Goal: Task Accomplishment & Management: Complete application form

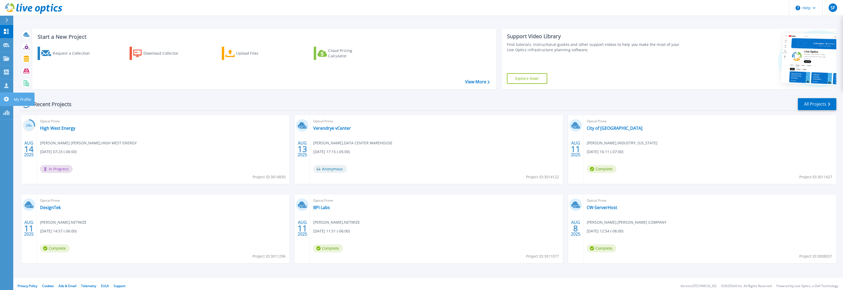
click at [5, 98] on icon at bounding box center [6, 99] width 5 height 5
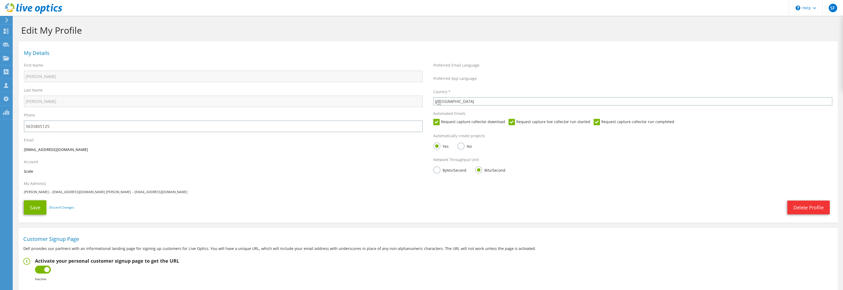
select select "224"
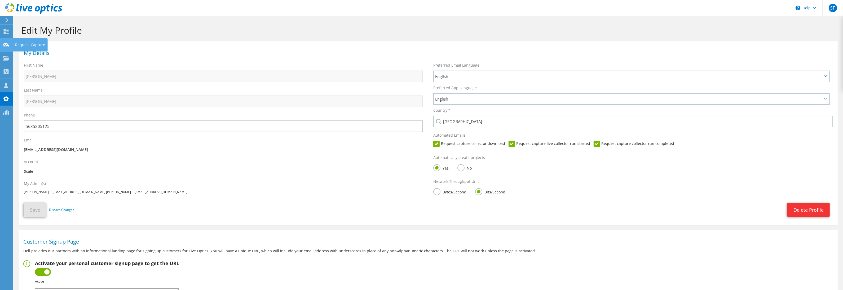
click at [5, 45] on use at bounding box center [6, 44] width 6 height 4
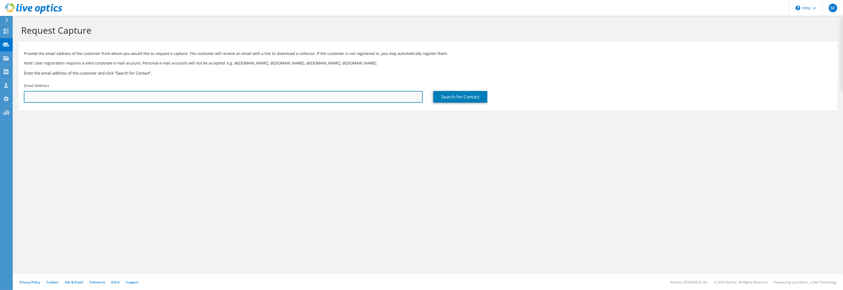
click at [256, 97] on input "text" at bounding box center [223, 97] width 399 height 12
paste input "nathan.weaver@koa.net"
type input "nathan.weaver@koa.net"
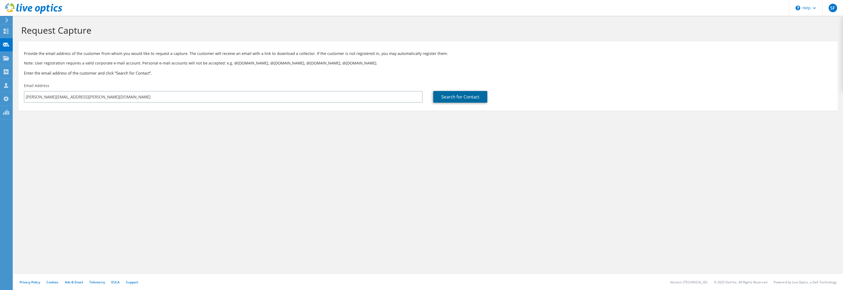
click at [449, 97] on link "Search for Contact" at bounding box center [461, 97] width 54 height 12
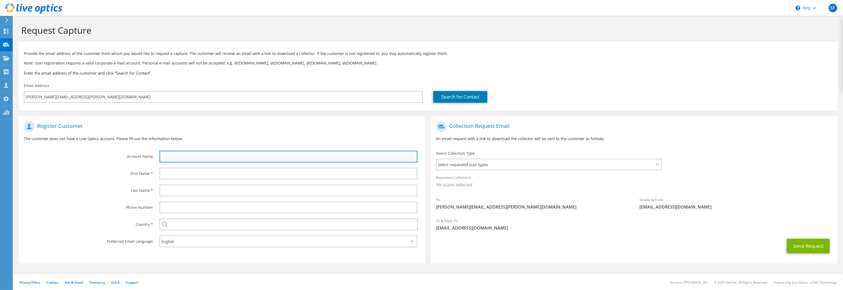
click at [359, 159] on input "text" at bounding box center [289, 157] width 258 height 12
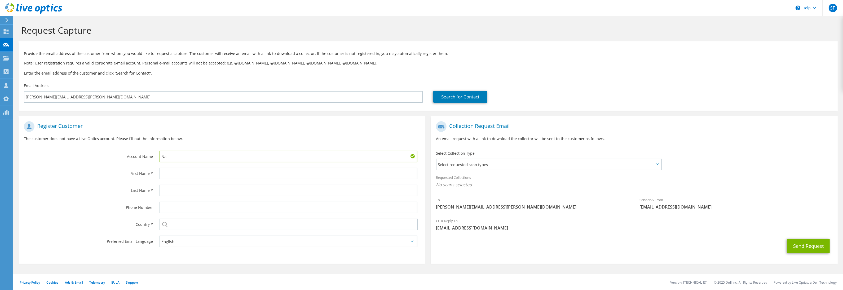
type input "N"
type input "KOA"
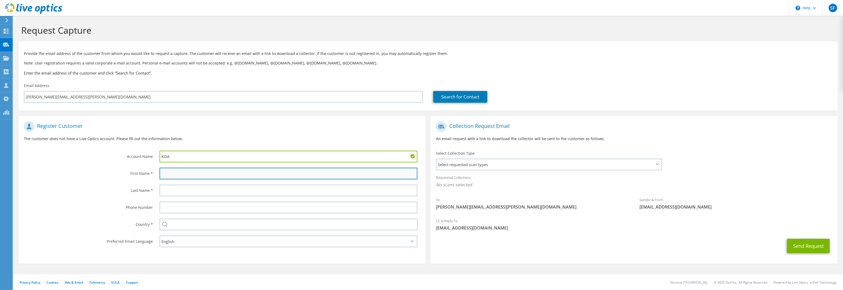
click at [343, 173] on input "text" at bounding box center [289, 174] width 258 height 12
type input "Nathan"
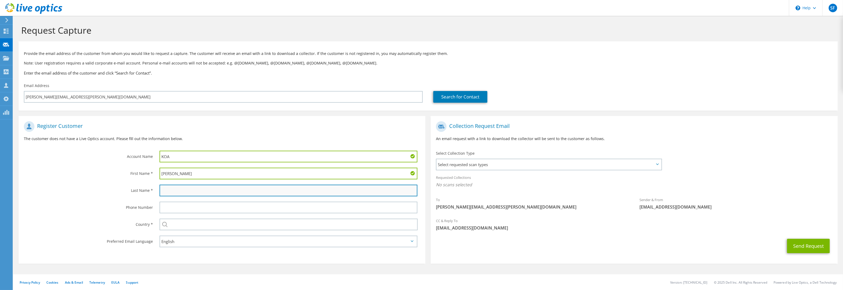
click at [320, 191] on input "text" at bounding box center [289, 191] width 258 height 12
type input "Weaver"
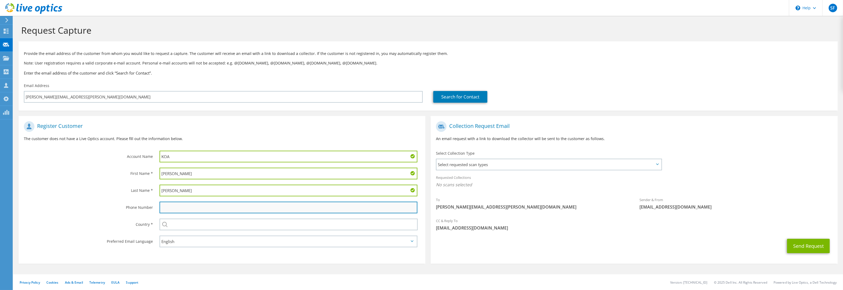
click at [287, 207] on input "text" at bounding box center [289, 208] width 258 height 12
type input "5635805125"
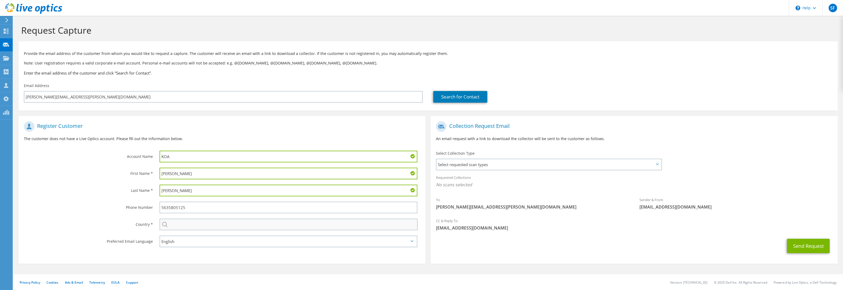
type input "[GEOGRAPHIC_DATA]"
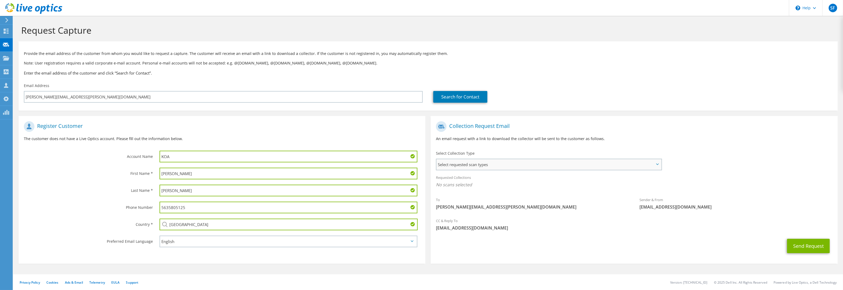
click at [484, 164] on span "Select requested scan types" at bounding box center [549, 164] width 225 height 11
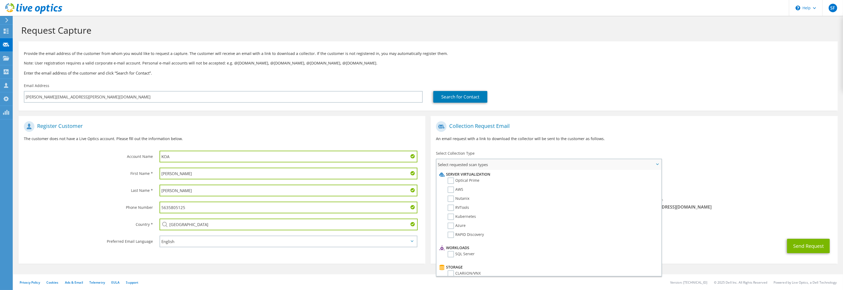
drag, startPoint x: 452, startPoint y: 181, endPoint x: 478, endPoint y: 183, distance: 26.4
click at [452, 181] on label "Optical Prime" at bounding box center [464, 180] width 32 height 6
click at [0, 0] on input "Optical Prime" at bounding box center [0, 0] width 0 height 0
click at [672, 120] on div "Collection Request Email An email request with a link to download the collector…" at bounding box center [634, 133] width 407 height 29
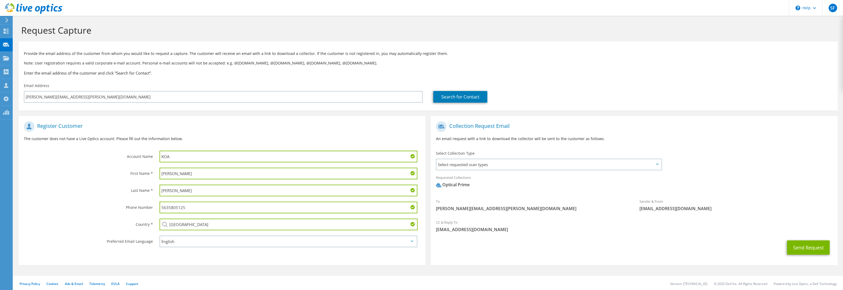
drag, startPoint x: 252, startPoint y: 209, endPoint x: 134, endPoint y: 202, distance: 118.2
click at [134, 202] on div "Phone Number 5635805125" at bounding box center [222, 207] width 407 height 17
click at [798, 244] on button "Send Request" at bounding box center [809, 247] width 43 height 14
